Goal: Navigation & Orientation: Find specific page/section

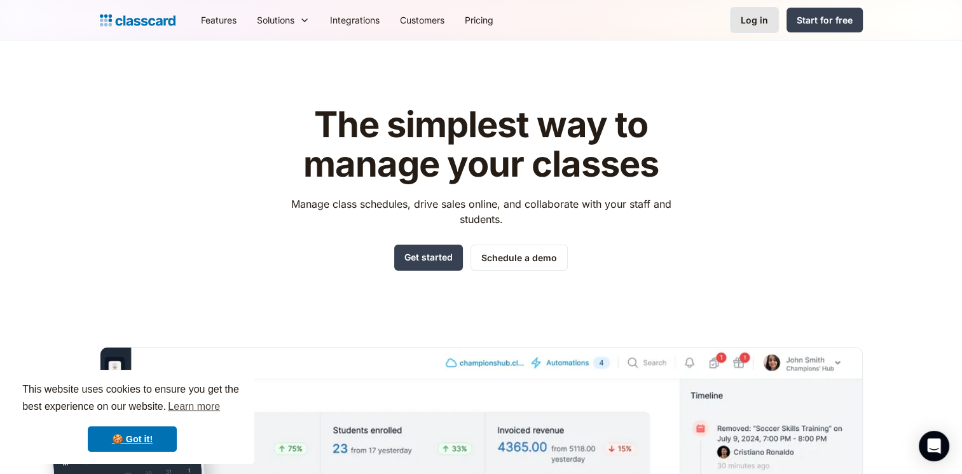
click at [765, 24] on div "Log in" at bounding box center [753, 19] width 27 height 13
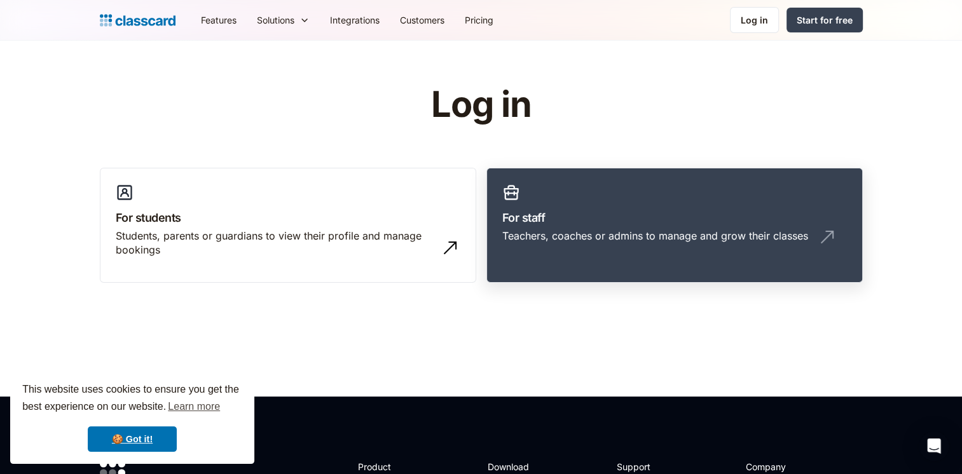
click at [601, 212] on h3 "For staff" at bounding box center [674, 217] width 344 height 17
